Goal: Task Accomplishment & Management: Complete application form

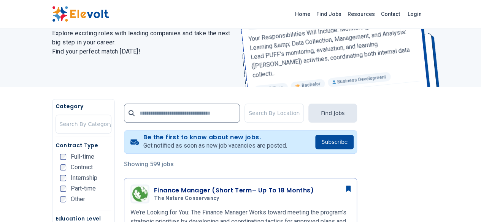
scroll to position [77, 0]
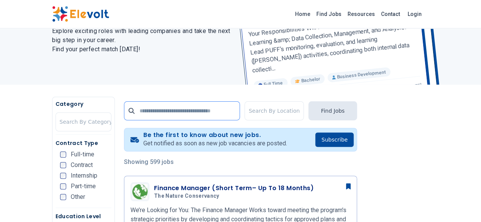
click at [214, 115] on input "text" at bounding box center [182, 111] width 116 height 19
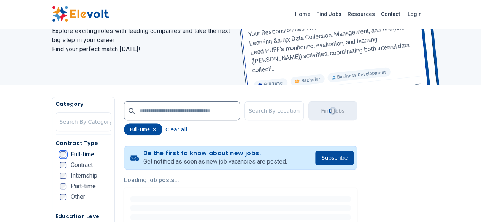
scroll to position [0, 0]
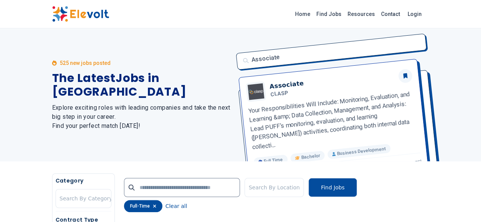
scroll to position [43, 0]
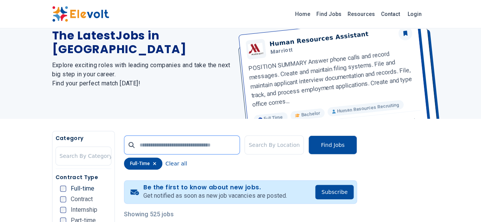
click at [146, 145] on input "text" at bounding box center [182, 145] width 116 height 19
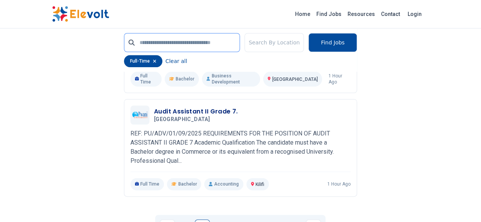
scroll to position [1809, 0]
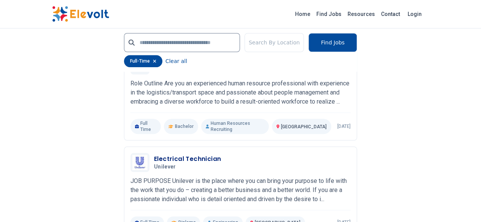
scroll to position [1771, 0]
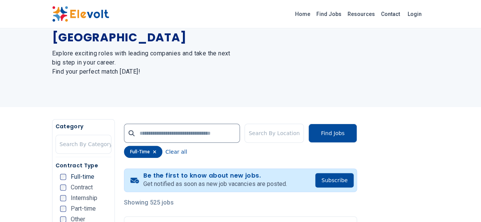
scroll to position [57, 0]
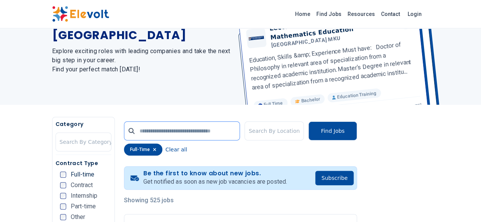
click at [188, 133] on input "text" at bounding box center [182, 131] width 116 height 19
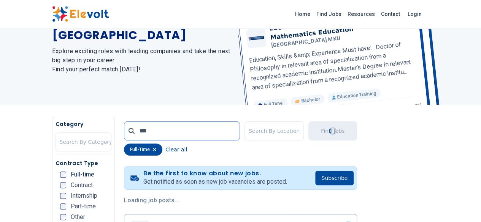
scroll to position [0, 0]
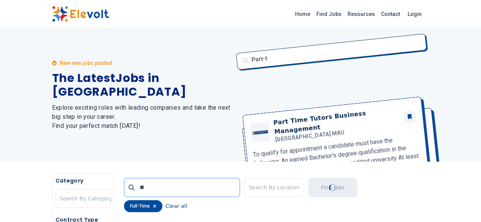
type input "*"
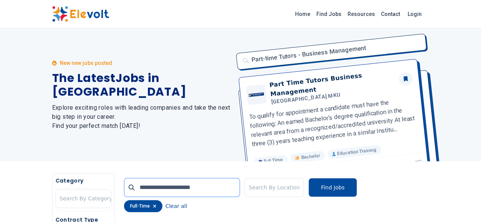
click at [124, 186] on input "**********" at bounding box center [182, 187] width 116 height 19
click at [357, 183] on button "Find Jobs" at bounding box center [332, 187] width 49 height 19
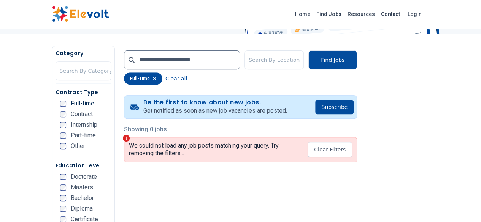
scroll to position [128, 0]
click at [196, 59] on input "**********" at bounding box center [182, 59] width 116 height 19
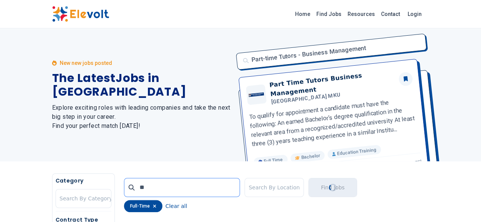
type input "*"
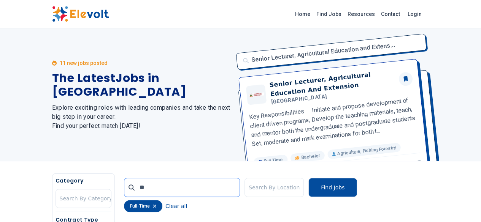
type input "*"
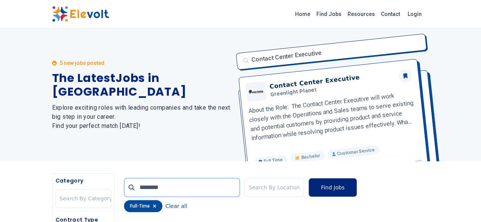
type input "********"
click at [357, 187] on button "Find Jobs" at bounding box center [332, 187] width 49 height 19
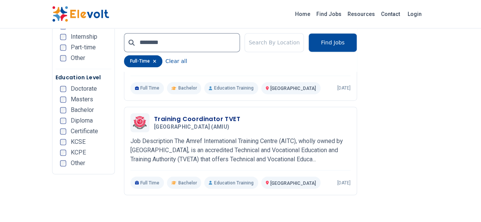
scroll to position [556, 0]
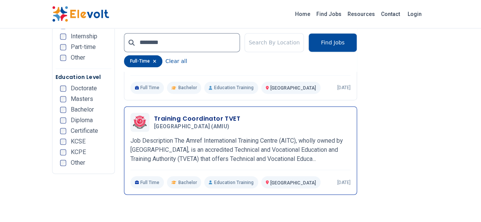
click at [165, 114] on h3 "Training Coordinator TVET" at bounding box center [197, 118] width 86 height 9
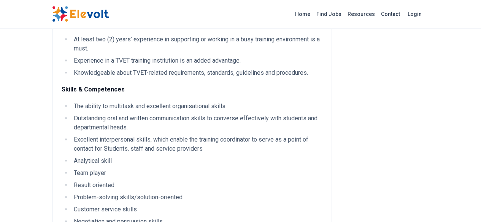
scroll to position [866, 0]
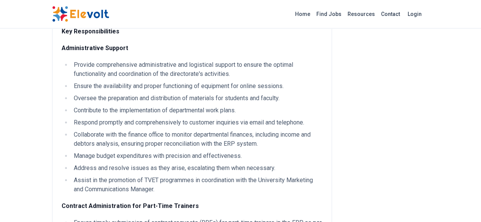
scroll to position [0, 0]
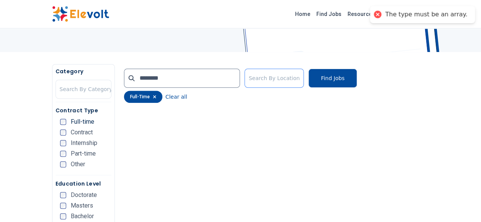
scroll to position [109, 0]
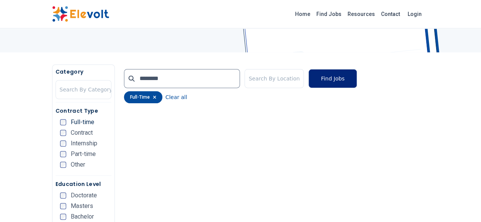
click at [352, 79] on button "Find Jobs" at bounding box center [332, 78] width 49 height 19
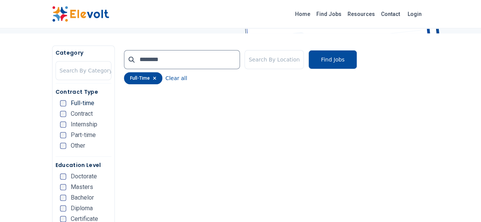
scroll to position [128, 0]
click at [357, 56] on button "Find Jobs" at bounding box center [332, 60] width 49 height 19
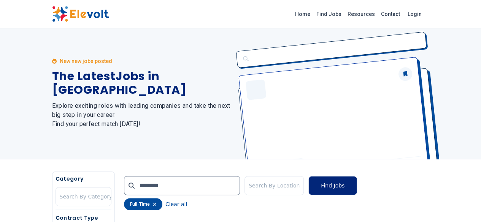
scroll to position [0, 0]
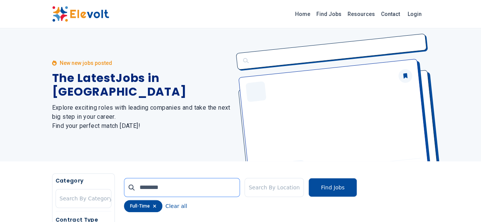
click at [208, 186] on input "********" at bounding box center [182, 187] width 116 height 19
click at [350, 181] on button "Find Jobs" at bounding box center [332, 187] width 49 height 19
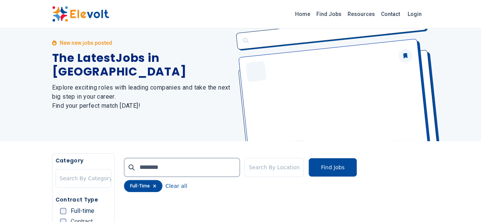
scroll to position [20, 0]
click at [218, 120] on div "New new jobs posted The Latest Jobs in Kenya Explore exciting roles with leadin…" at bounding box center [142, 75] width 180 height 133
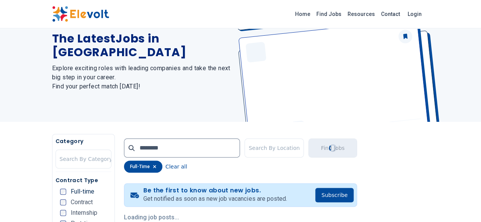
scroll to position [0, 0]
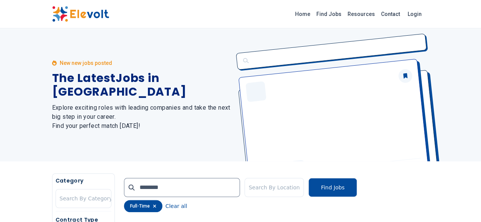
click at [205, 67] on div "New new jobs posted" at bounding box center [142, 63] width 180 height 8
